Goal: Task Accomplishment & Management: Manage account settings

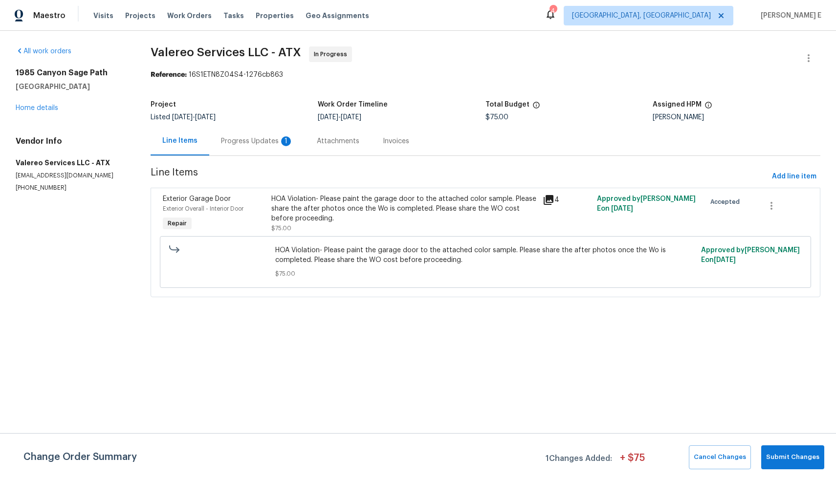
click at [274, 140] on div "Progress Updates 1" at bounding box center [257, 141] width 72 height 10
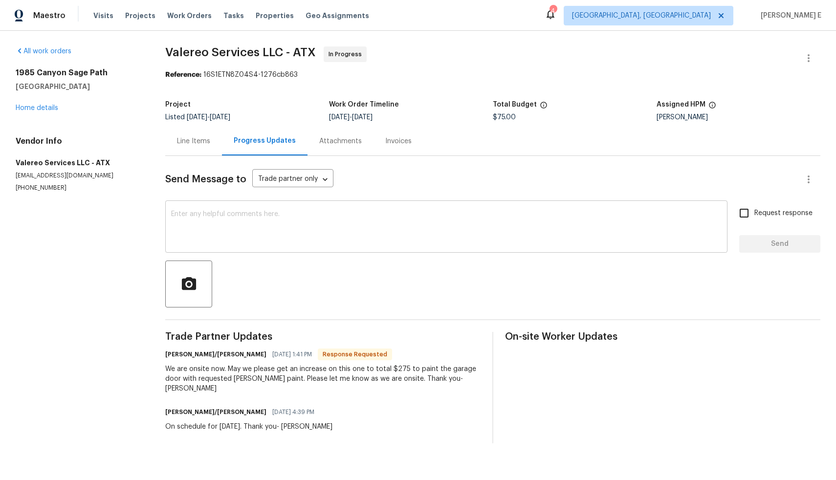
click at [291, 215] on textarea at bounding box center [446, 228] width 551 height 34
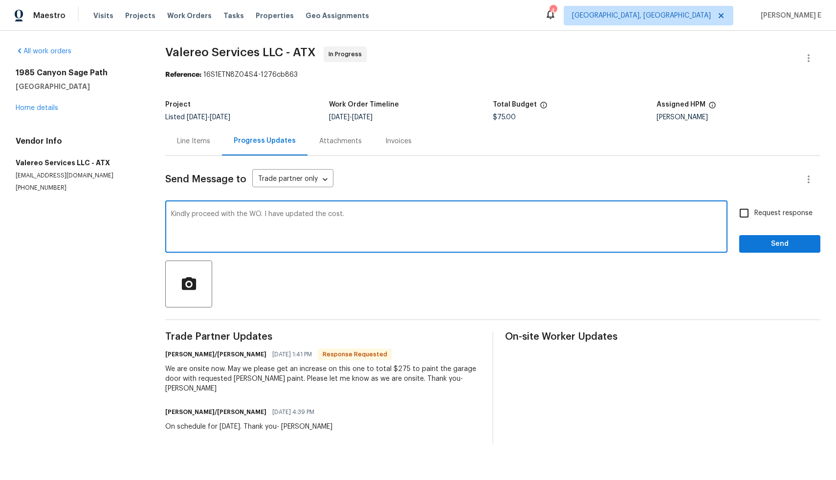
type textarea "Kindly proceed with the WO. I have updated the cost."
click at [739, 213] on input "Request response" at bounding box center [744, 213] width 21 height 21
checkbox input "true"
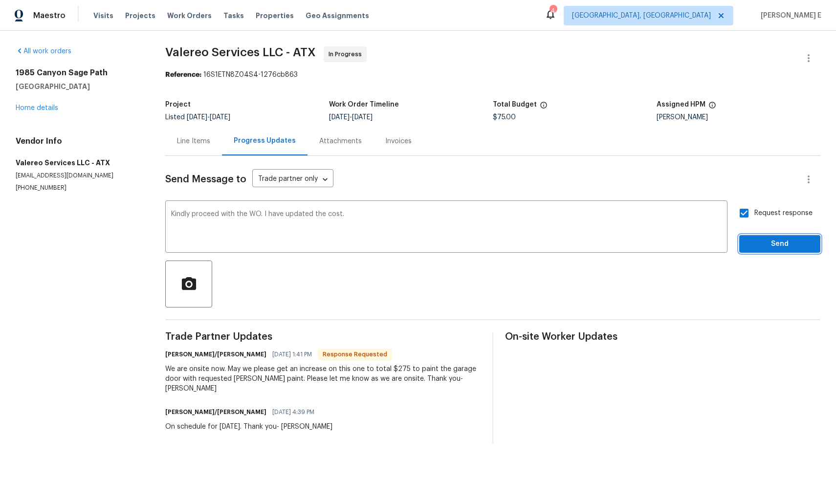
click at [767, 241] on span "Send" at bounding box center [780, 244] width 66 height 12
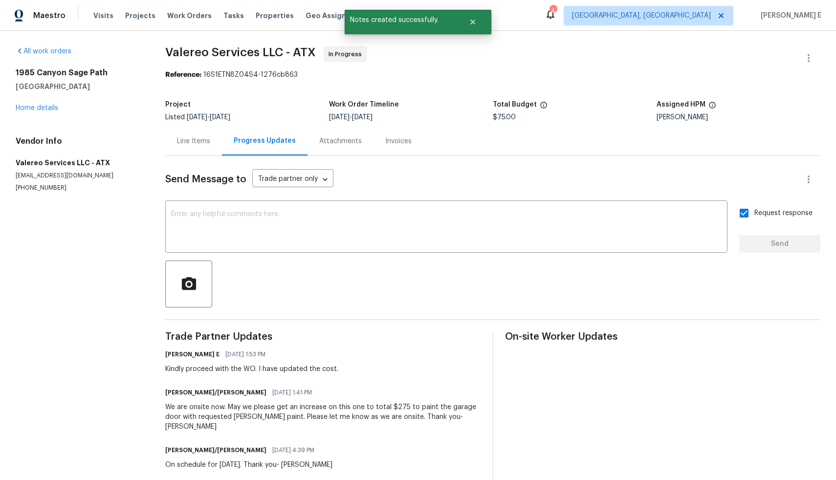
click at [200, 147] on div "Line Items" at bounding box center [193, 141] width 57 height 29
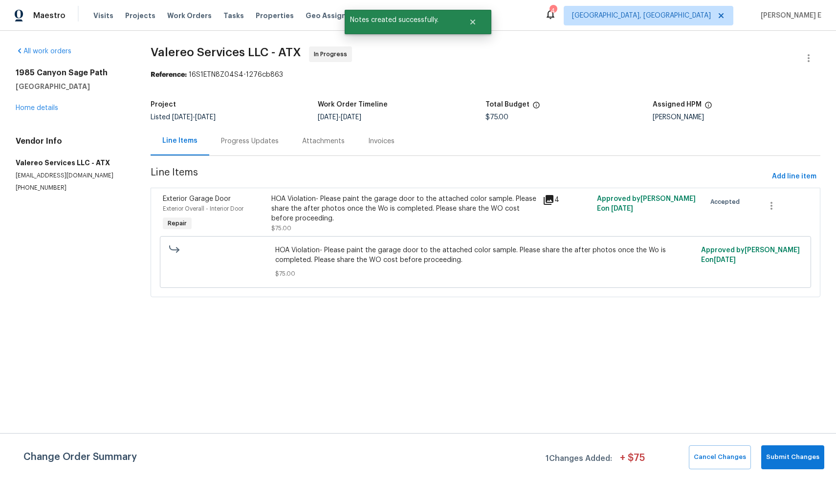
click at [331, 193] on div "HOA Violation- Please paint the garage door to the attached color sample. Pleas…" at bounding box center [403, 213] width 271 height 45
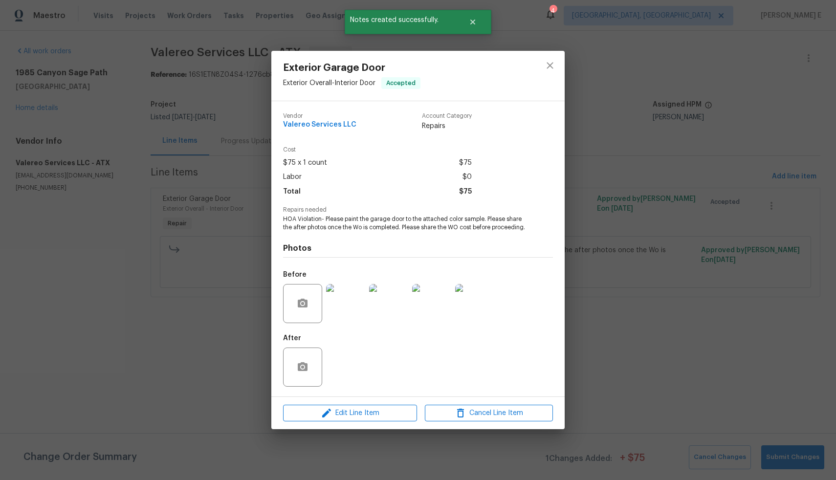
click at [365, 417] on span "Edit Line Item" at bounding box center [350, 413] width 128 height 12
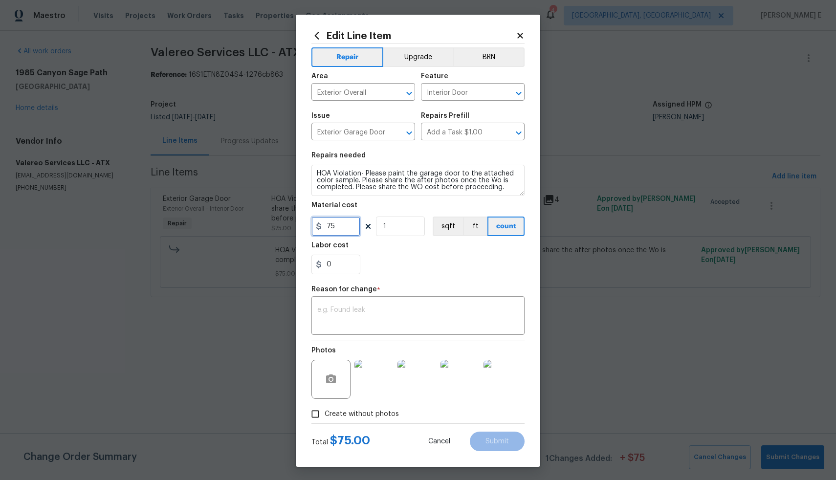
click at [323, 226] on input "75" at bounding box center [335, 227] width 49 height 20
type input "275"
click at [398, 314] on textarea at bounding box center [417, 317] width 201 height 21
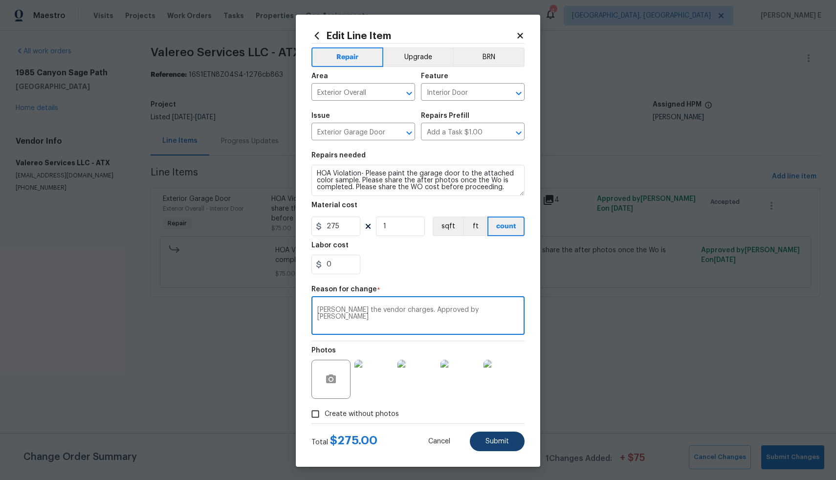
type textarea "[PERSON_NAME] the vendor charges. Approved by [PERSON_NAME]"
click at [500, 439] on span "Submit" at bounding box center [497, 441] width 23 height 7
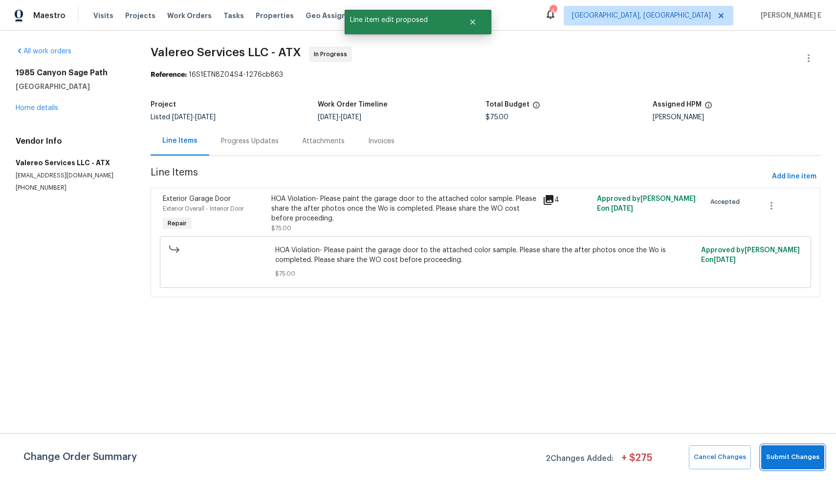
click at [781, 460] on span "Submit Changes" at bounding box center [792, 457] width 53 height 11
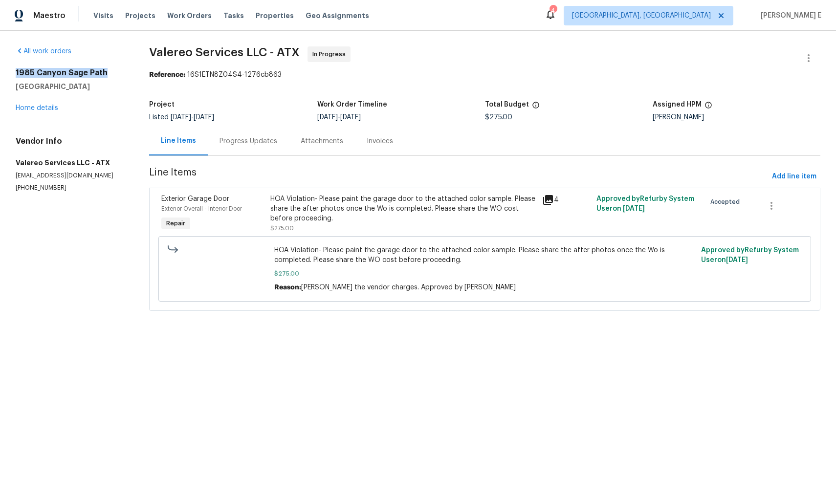
drag, startPoint x: 15, startPoint y: 70, endPoint x: 105, endPoint y: 71, distance: 90.0
click at [105, 71] on div "All work orders [STREET_ADDRESS] Home details Vendor Info Valereo Services LLC …" at bounding box center [418, 185] width 836 height 308
copy h2 "1985 Canyon Sage Path"
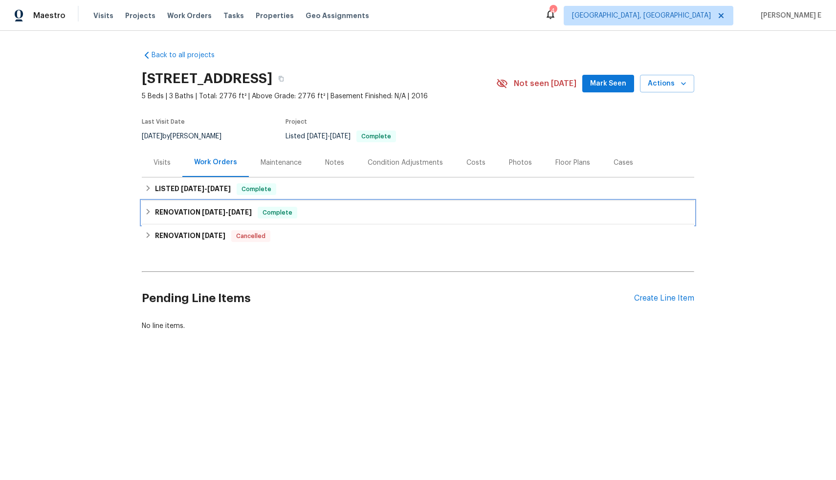
click at [202, 213] on span "9/11/25" at bounding box center [213, 212] width 23 height 7
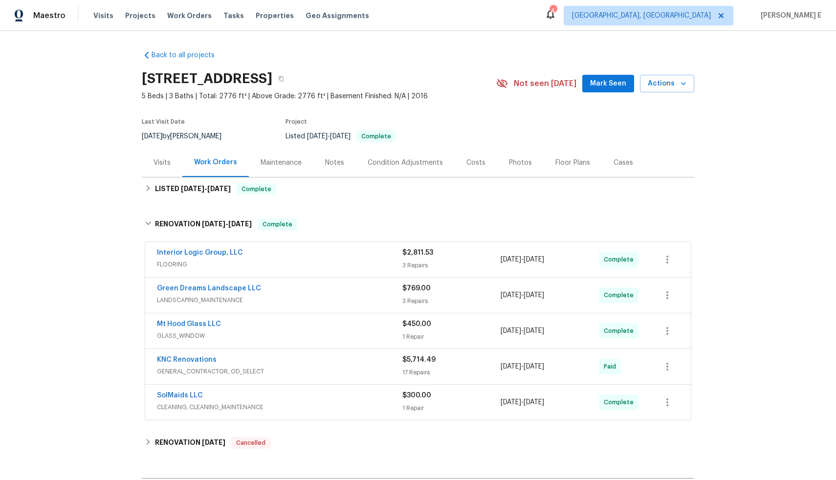
click at [259, 293] on div "Green Dreams Landscape LLC" at bounding box center [279, 290] width 245 height 12
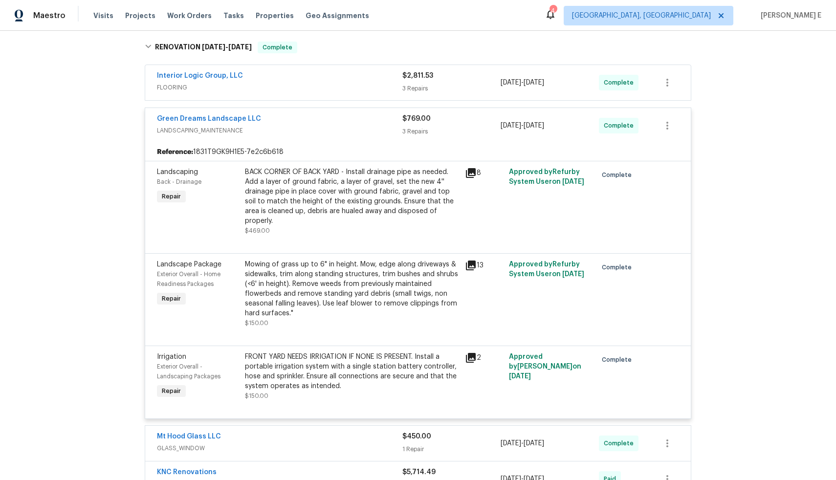
scroll to position [189, 0]
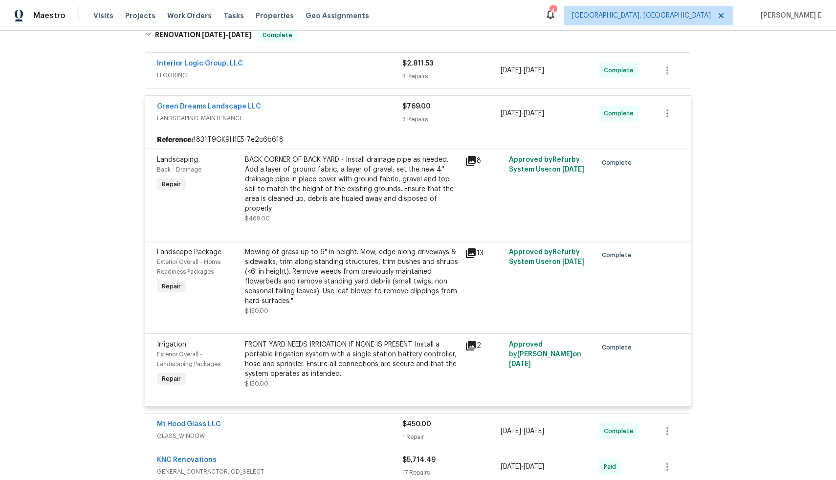
click at [377, 301] on div "Mowing of grass up to 6" in height. Mow, edge along driveways & sidewalks, trim…" at bounding box center [352, 276] width 214 height 59
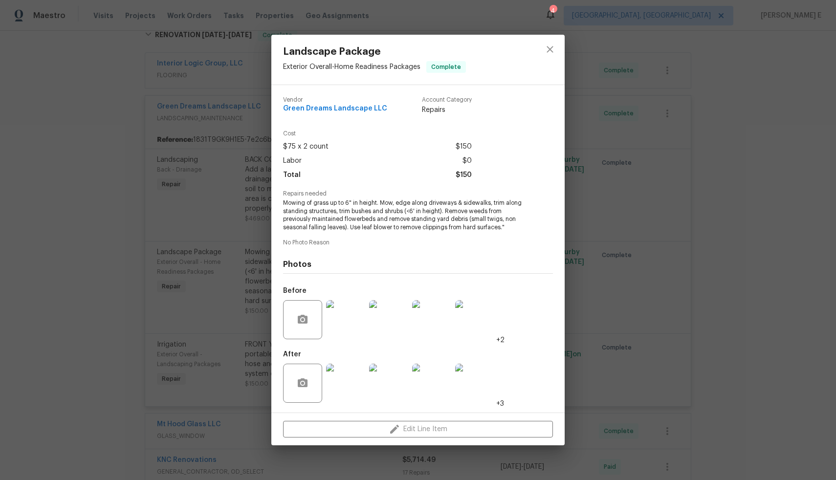
click at [348, 388] on img at bounding box center [345, 383] width 39 height 39
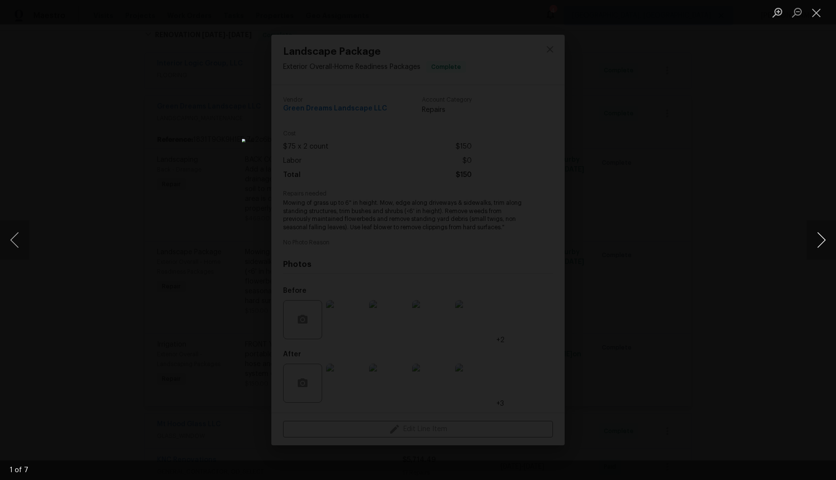
click at [822, 239] on button "Next image" at bounding box center [821, 240] width 29 height 39
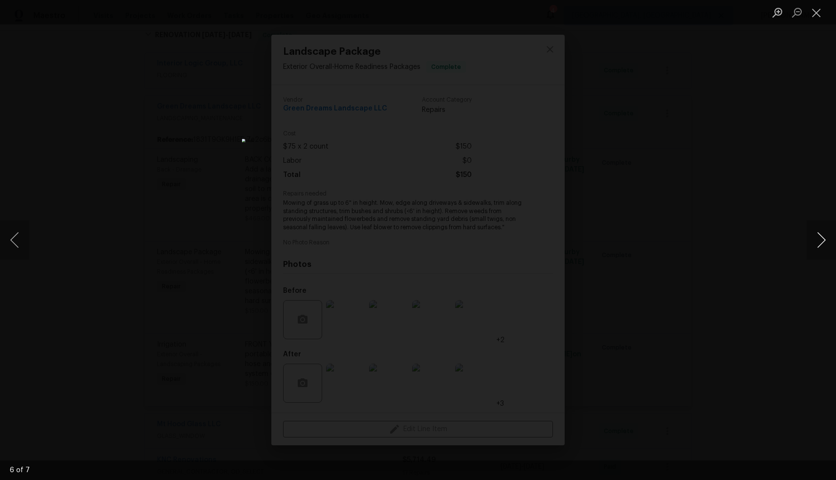
click at [822, 239] on button "Next image" at bounding box center [821, 240] width 29 height 39
click at [752, 268] on div "Lightbox" at bounding box center [418, 240] width 836 height 480
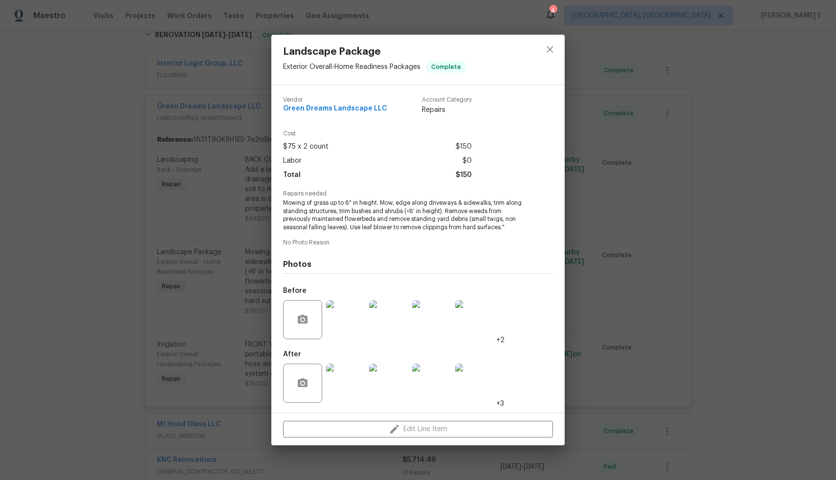
click at [347, 321] on img at bounding box center [345, 319] width 39 height 39
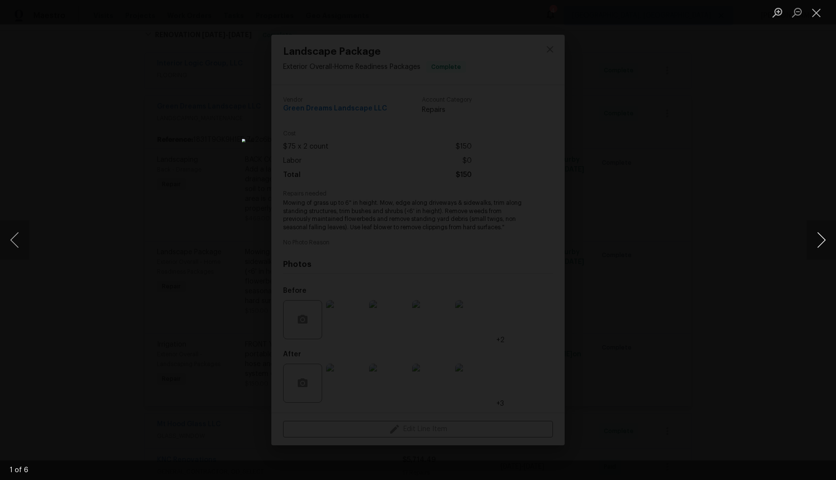
click at [819, 251] on button "Next image" at bounding box center [821, 240] width 29 height 39
click at [637, 261] on div "Lightbox" at bounding box center [418, 240] width 836 height 480
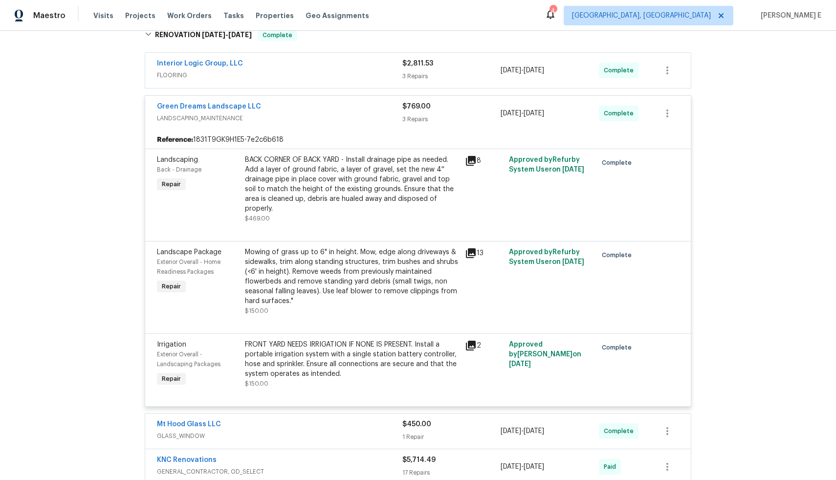
click at [412, 379] on div "FRONT YARD NEEDS IRRIGATION IF NONE IS PRESENT. Install a portable irrigation s…" at bounding box center [352, 364] width 214 height 49
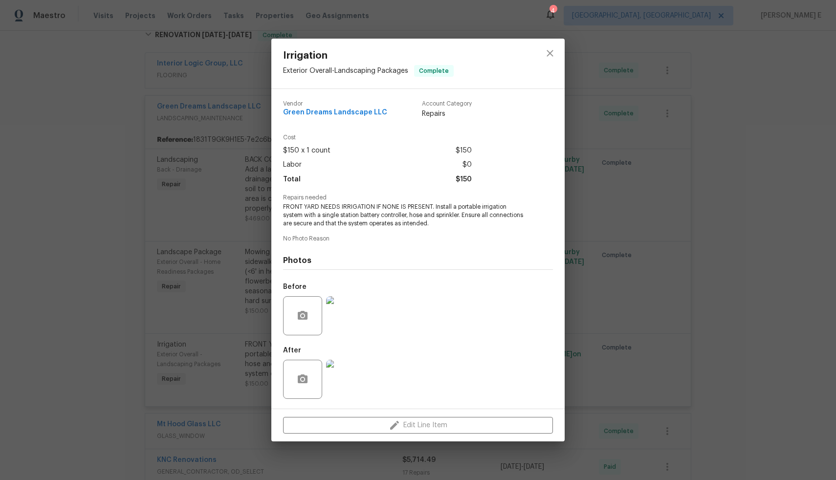
click at [344, 377] on img at bounding box center [345, 379] width 39 height 39
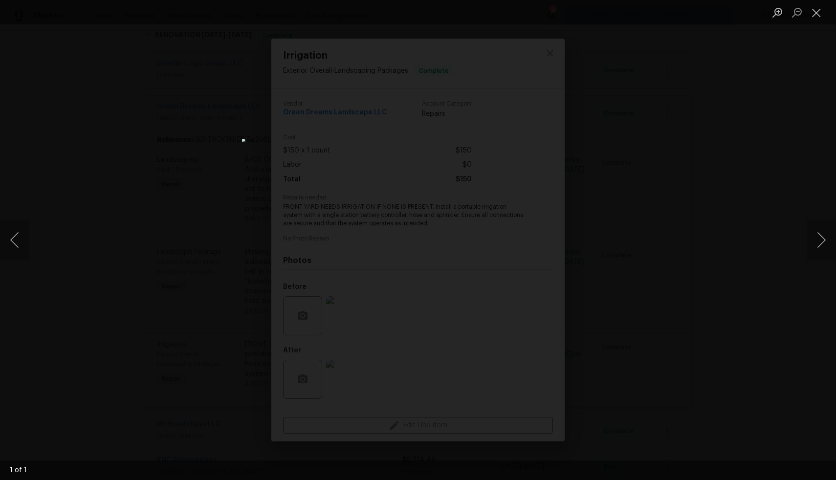
click at [769, 288] on div "Lightbox" at bounding box center [418, 240] width 836 height 480
